Goal: Navigation & Orientation: Find specific page/section

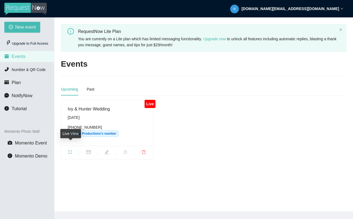
click at [69, 150] on icon "fullscreen" at bounding box center [70, 152] width 4 height 4
